Goal: Information Seeking & Learning: Learn about a topic

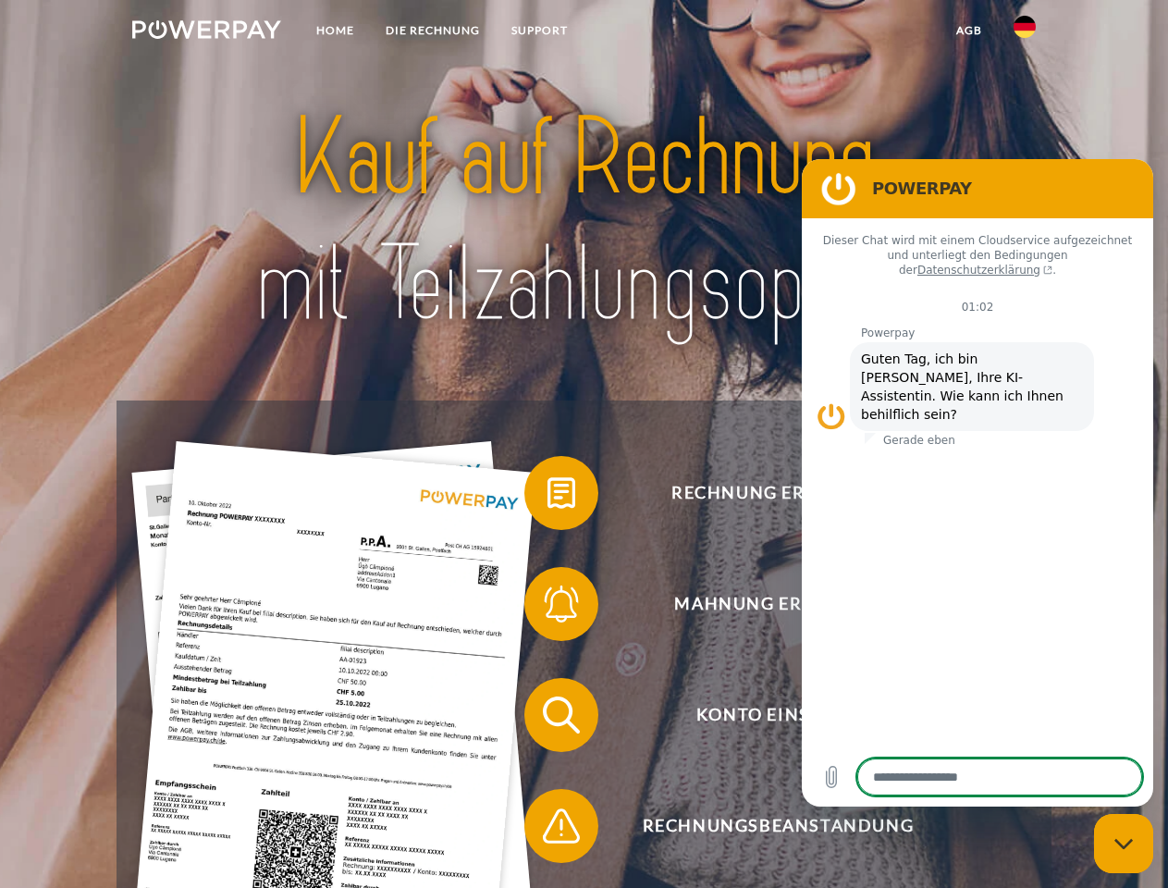
click at [206, 32] on img at bounding box center [206, 29] width 149 height 18
click at [1024, 32] on img at bounding box center [1024, 27] width 22 height 22
click at [968, 31] on link "agb" at bounding box center [968, 30] width 57 height 33
click at [547, 496] on span at bounding box center [533, 493] width 92 height 92
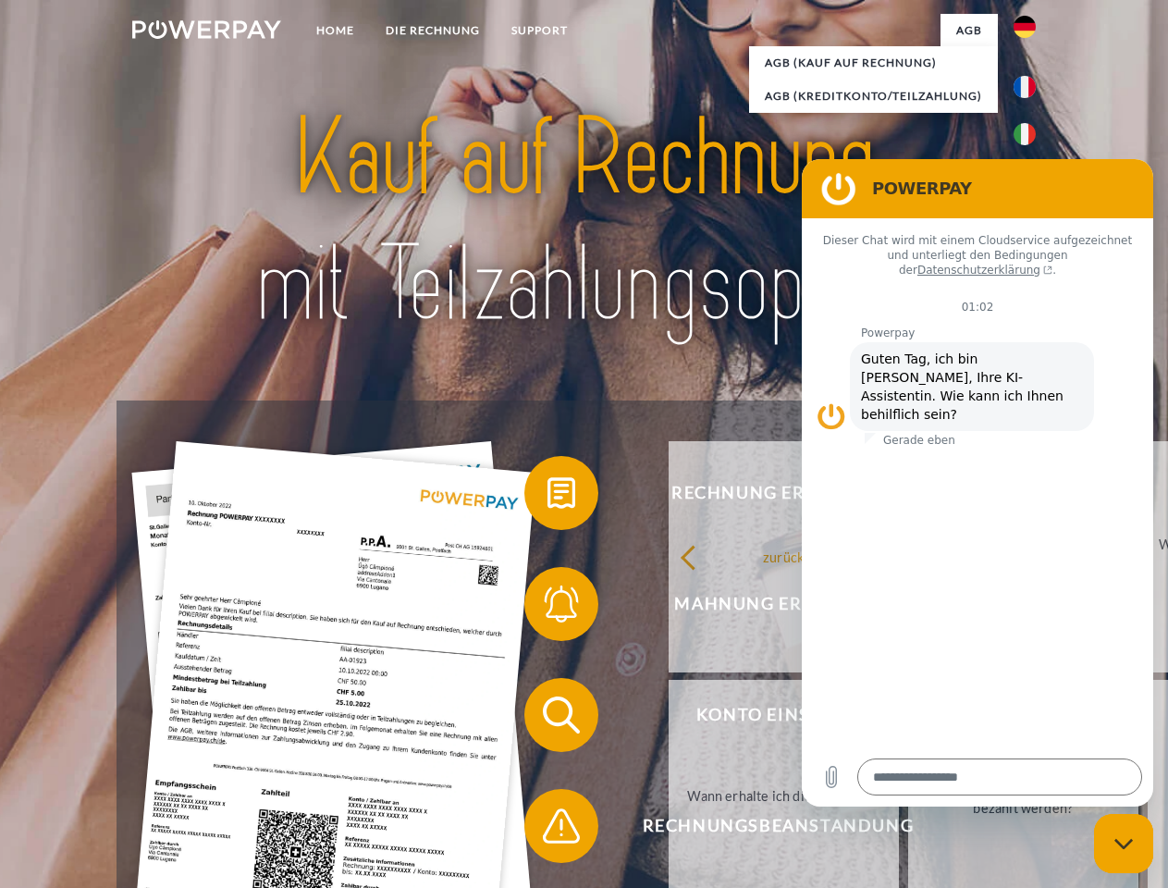
click at [547, 607] on span at bounding box center [533, 603] width 92 height 92
click at [908, 718] on link "Bis wann muss die Rechnung bezahlt werden?" at bounding box center [1023, 795] width 230 height 231
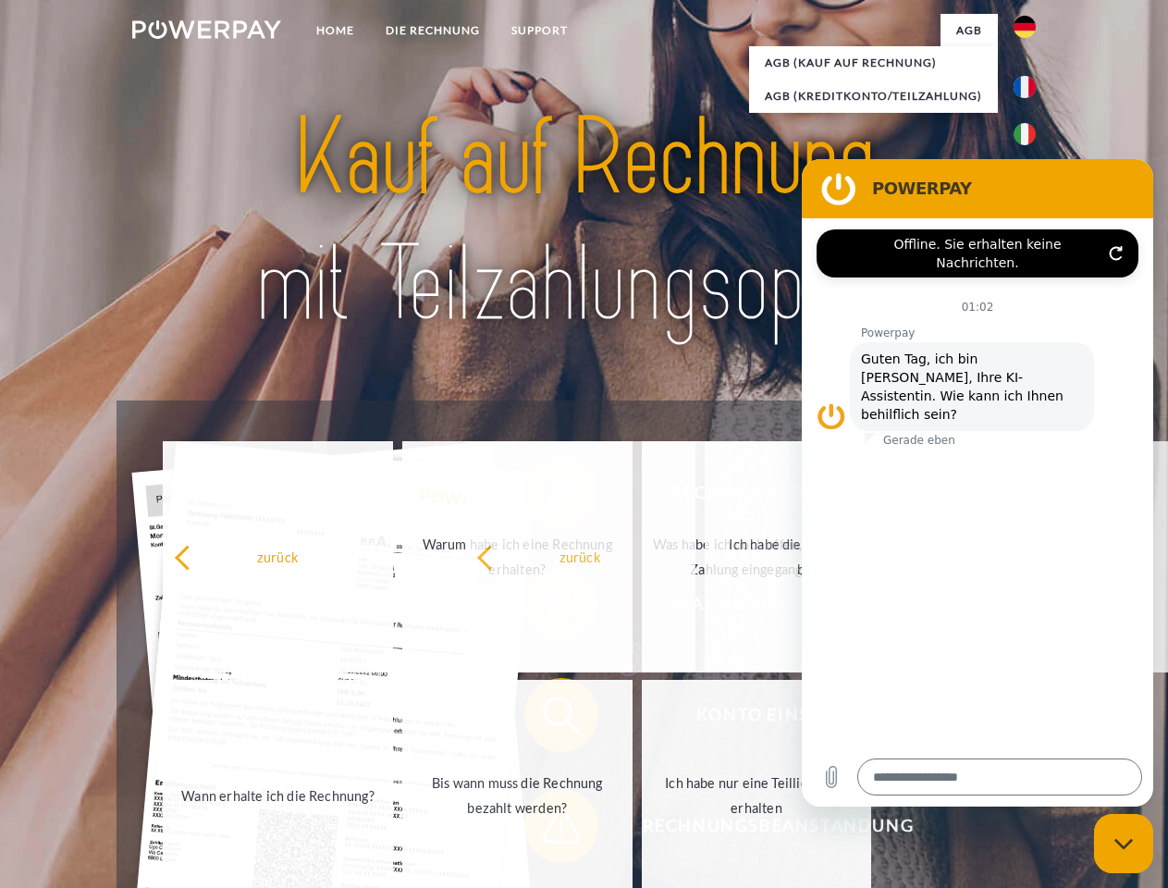
click at [547, 829] on span at bounding box center [533, 825] width 92 height 92
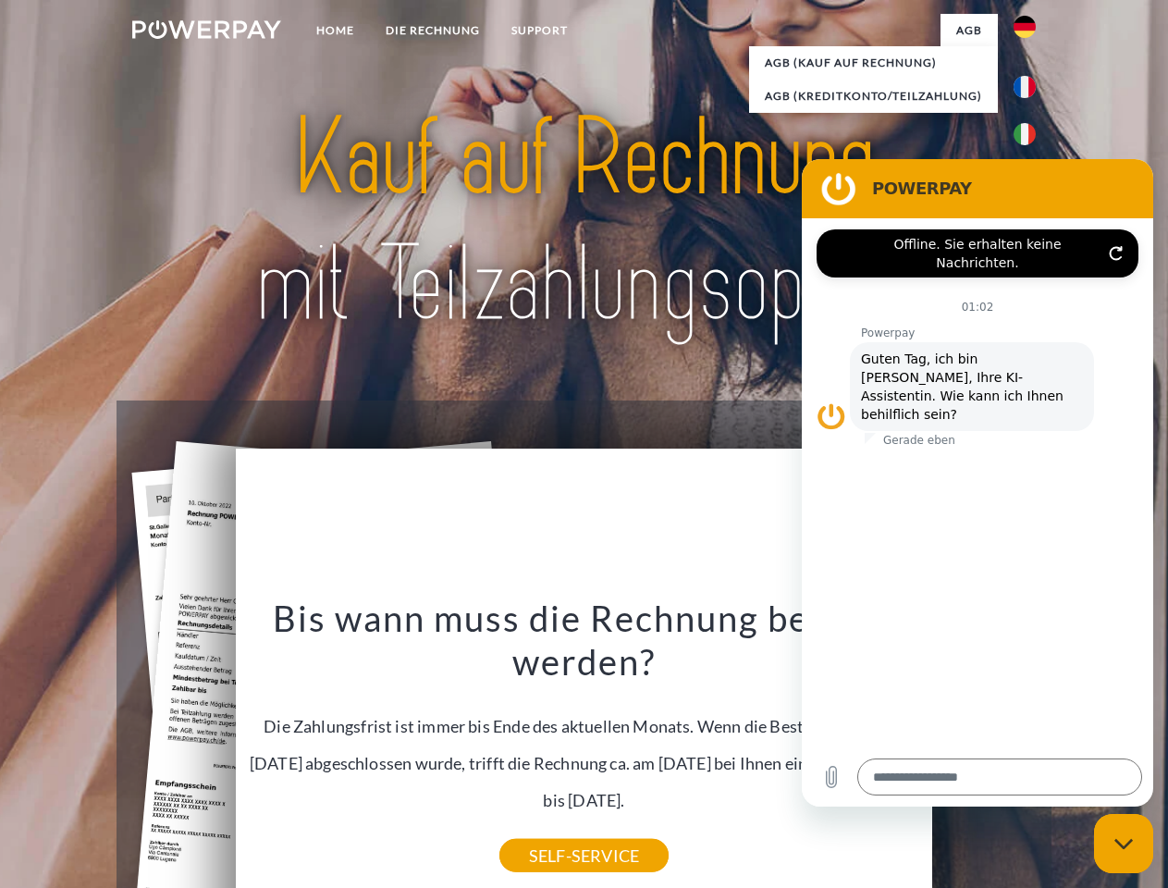
click at [1123, 843] on icon "Messaging-Fenster schließen" at bounding box center [1123, 844] width 19 height 12
type textarea "*"
